Goal: Navigation & Orientation: Find specific page/section

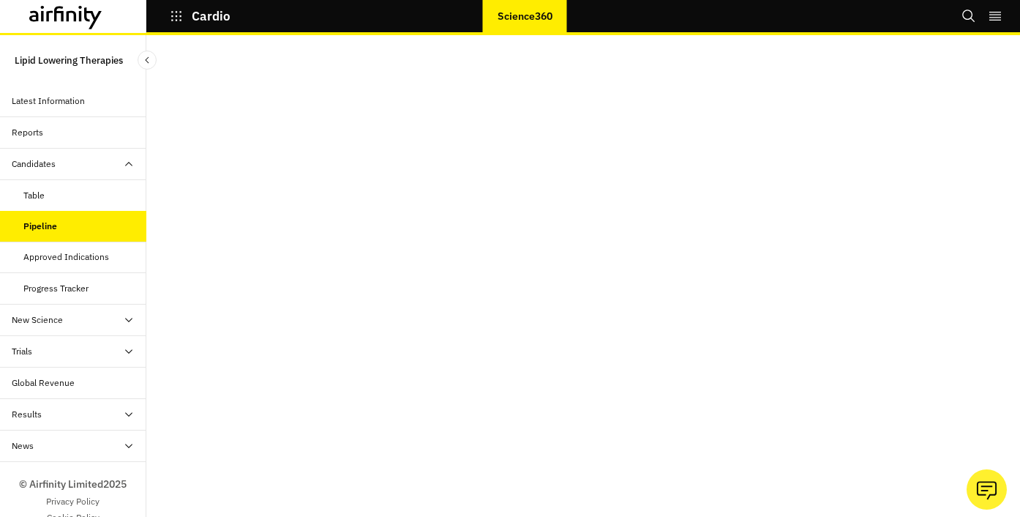
click at [87, 293] on div "Progress Tracker" at bounding box center [55, 288] width 65 height 13
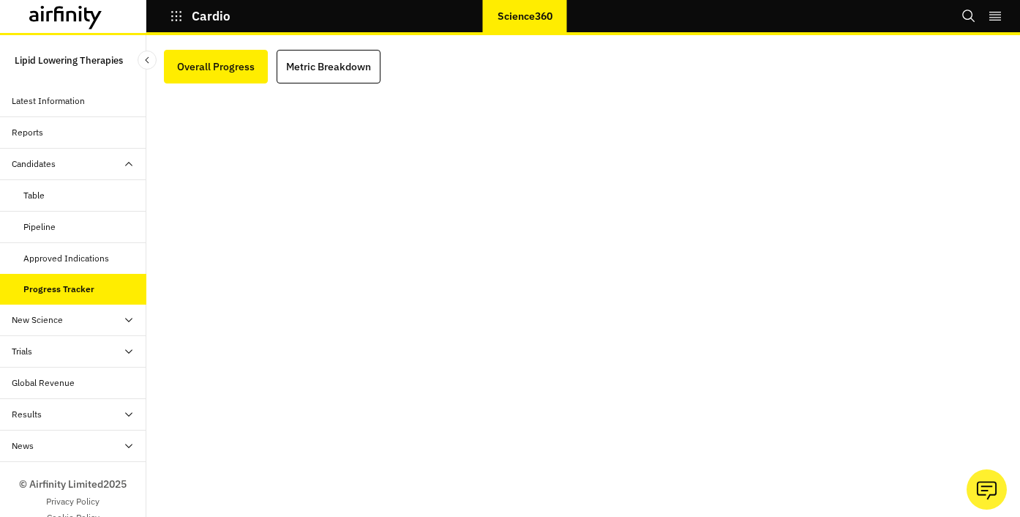
click at [342, 88] on div at bounding box center [583, 328] width 838 height 490
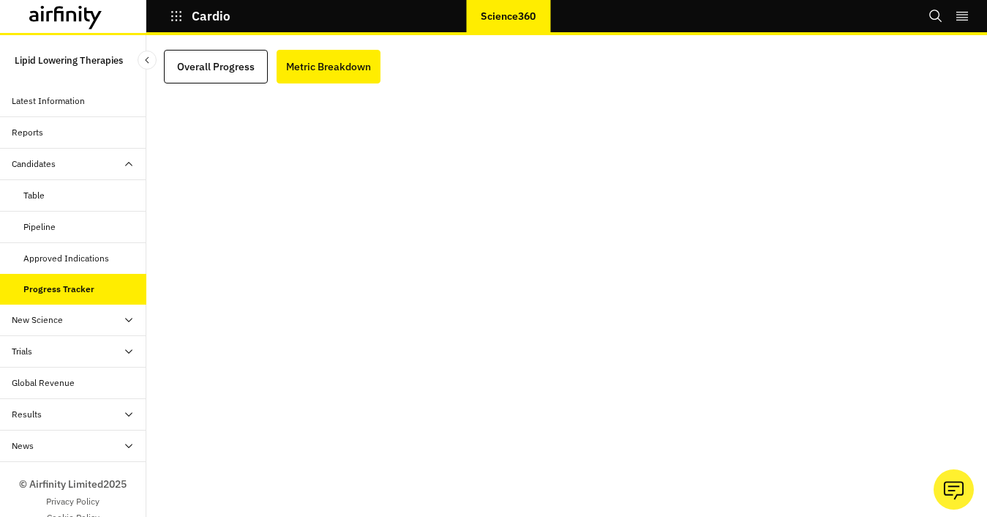
click at [63, 23] on icon at bounding box center [65, 17] width 73 height 23
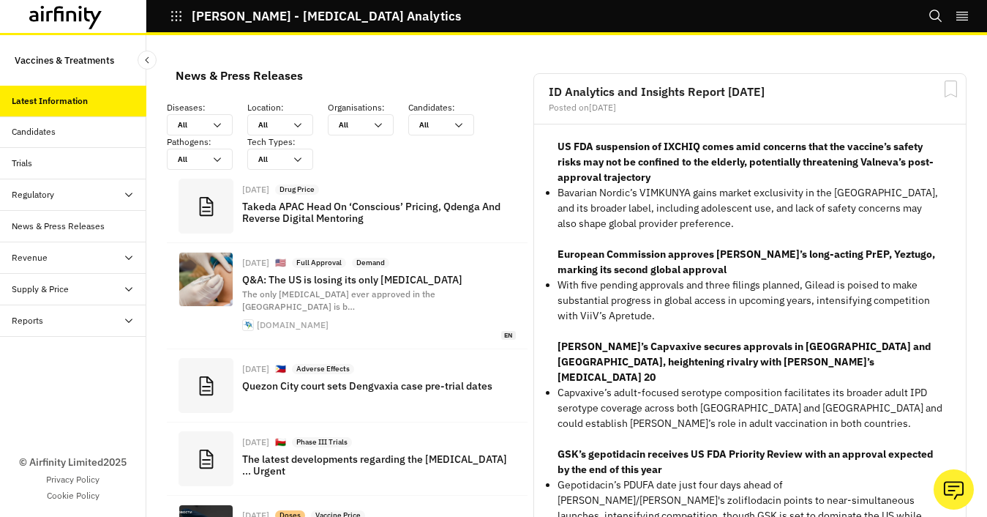
scroll to position [1193, 428]
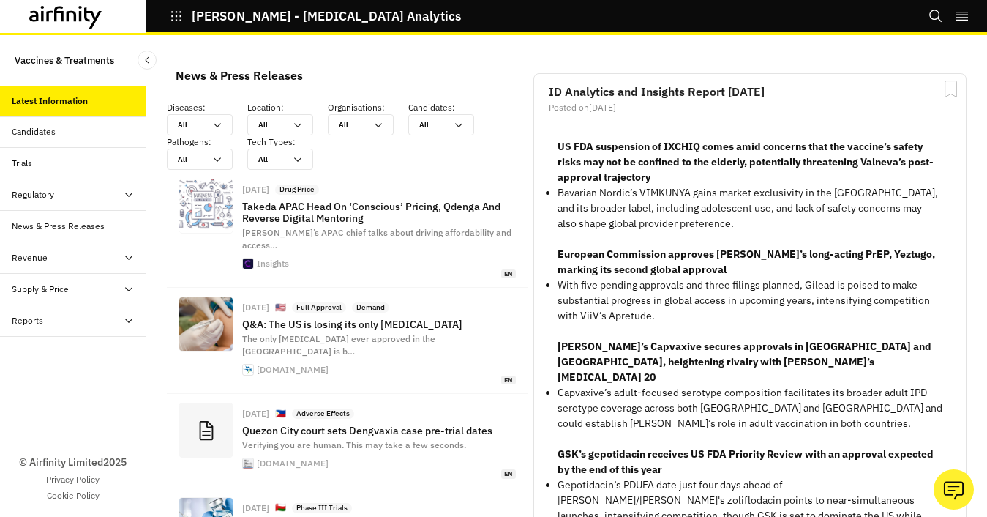
click at [92, 134] on div "Candidates" at bounding box center [79, 131] width 135 height 13
